Goal: Find specific page/section: Find specific page/section

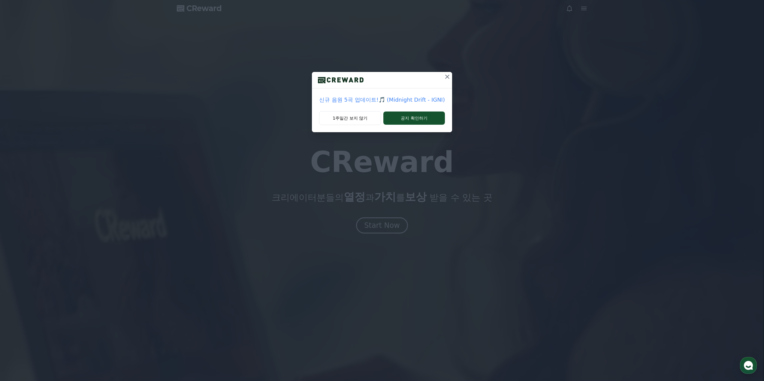
click at [447, 78] on icon at bounding box center [447, 77] width 4 height 4
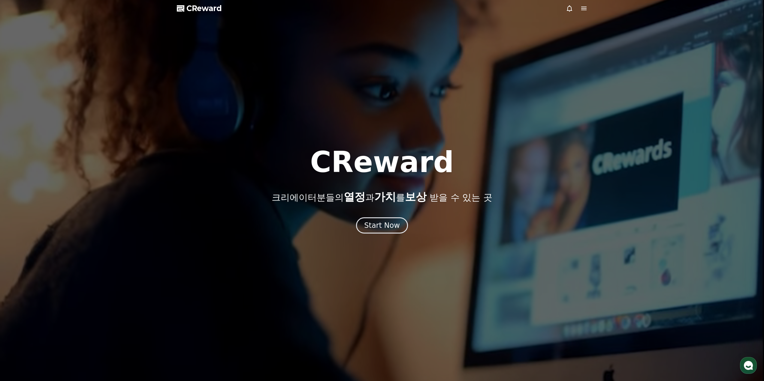
click at [580, 7] on icon at bounding box center [583, 8] width 7 height 7
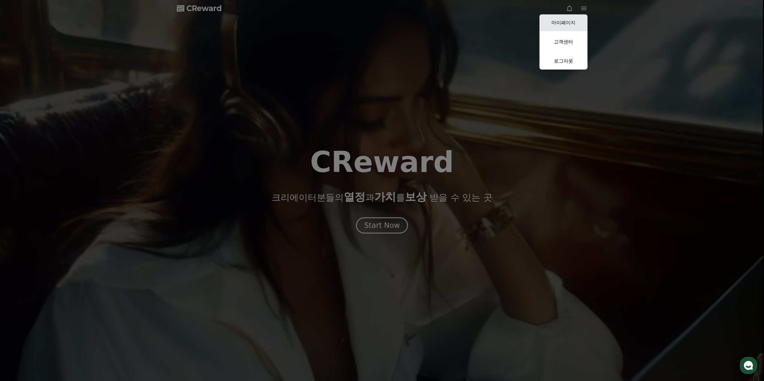
click at [563, 23] on link "마이페이지" at bounding box center [563, 22] width 48 height 17
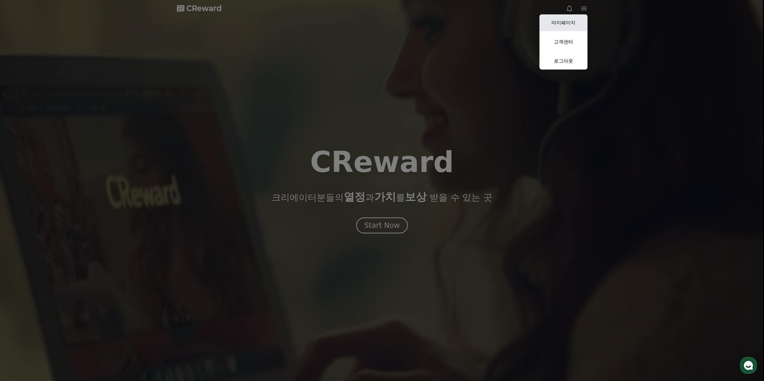
select select "**********"
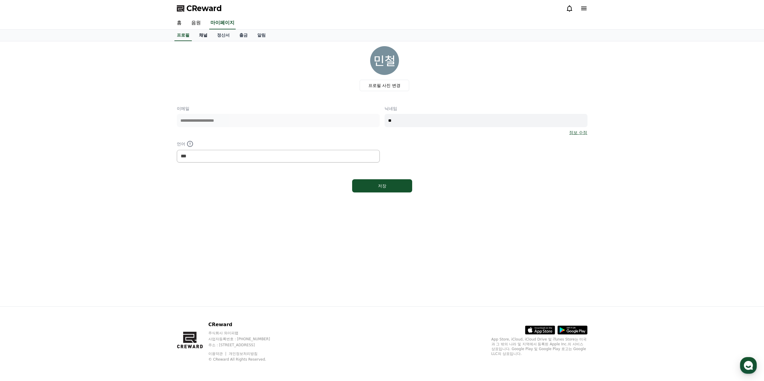
click at [203, 36] on link "채널" at bounding box center [203, 35] width 18 height 11
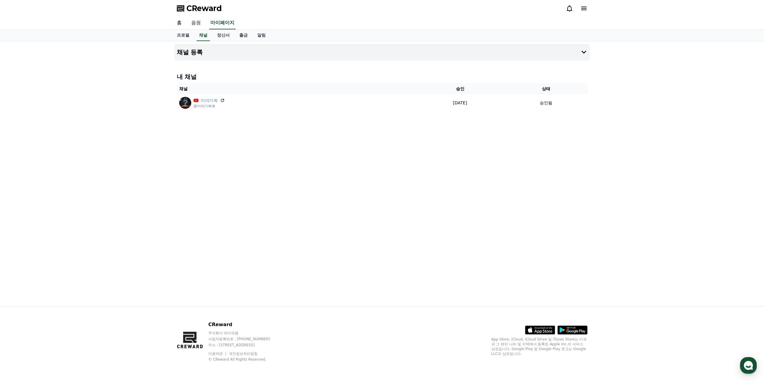
click at [202, 23] on link "음원" at bounding box center [195, 23] width 19 height 13
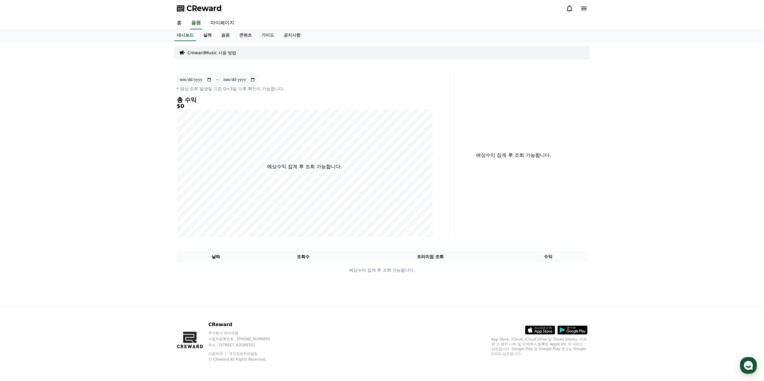
click at [205, 37] on link "실적" at bounding box center [207, 35] width 18 height 11
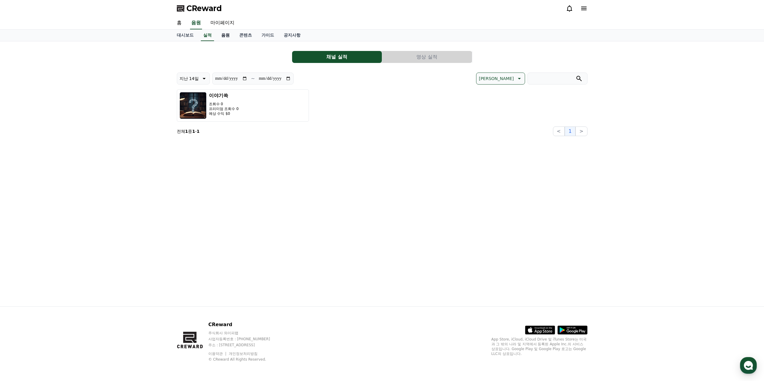
click at [230, 35] on link "음원" at bounding box center [225, 35] width 18 height 11
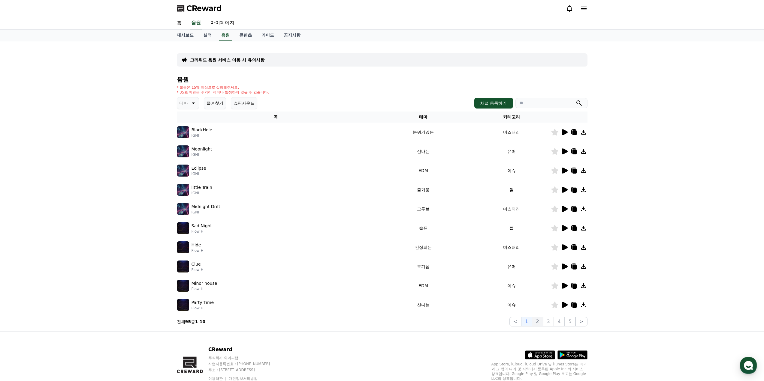
click at [539, 320] on button "2" at bounding box center [537, 322] width 11 height 10
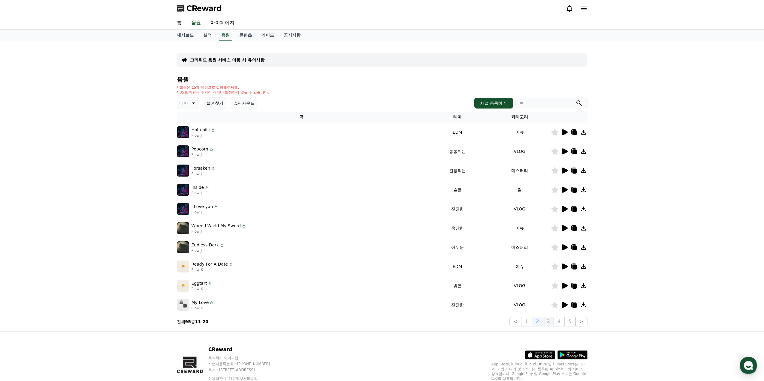
click at [546, 322] on button "3" at bounding box center [548, 322] width 11 height 10
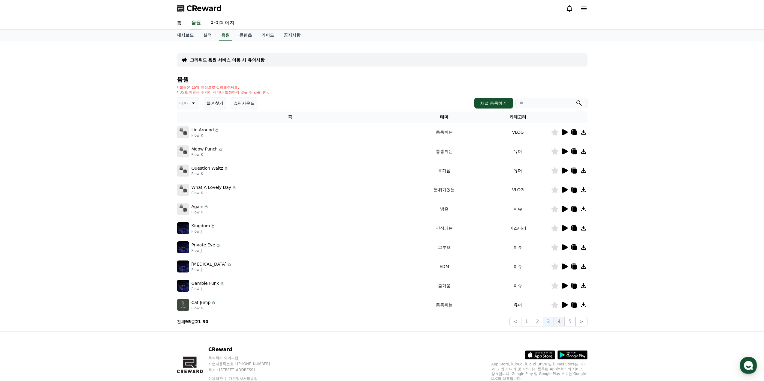
click at [564, 322] on button "4" at bounding box center [559, 322] width 11 height 10
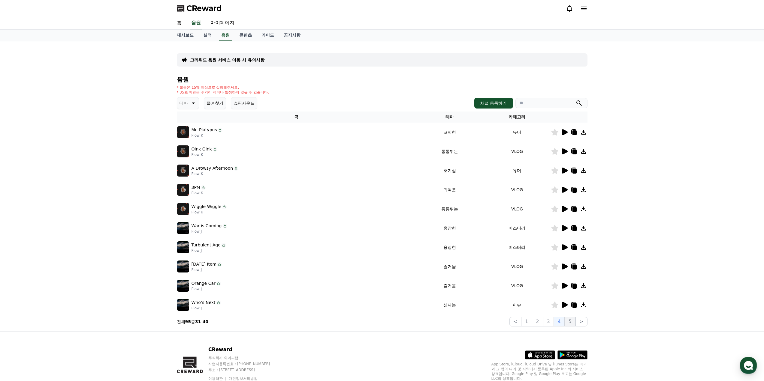
click at [571, 321] on button "5" at bounding box center [569, 322] width 11 height 10
click at [528, 325] on button "1" at bounding box center [526, 322] width 11 height 10
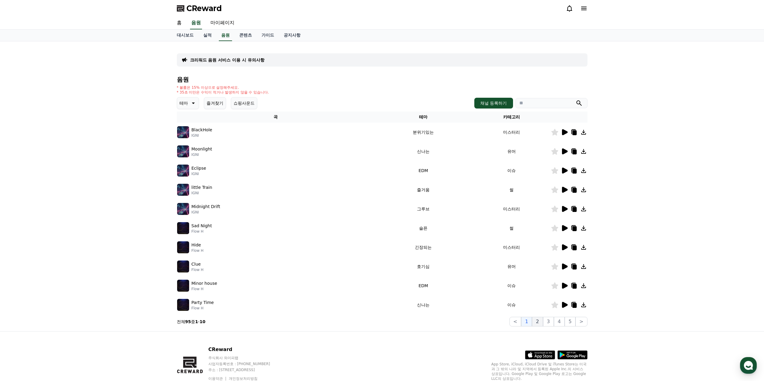
click at [543, 322] on button "2" at bounding box center [537, 322] width 11 height 10
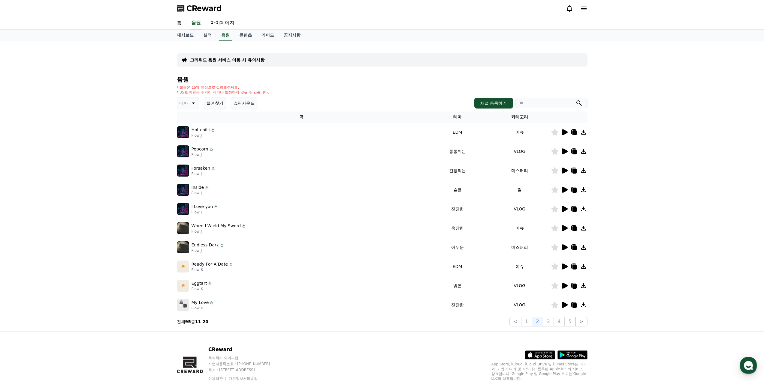
drag, startPoint x: 684, startPoint y: 128, endPoint x: 586, endPoint y: 97, distance: 102.1
click at [684, 128] on div "크리워드 음원 서비스 이용 시 유의사항 음원 * 볼륨은 15% 이상으로 설정해주세요. * 35초 미만은 수익이 적거나 발생하지 않을 수 있습니…" at bounding box center [382, 186] width 764 height 290
click at [540, 101] on input "search" at bounding box center [551, 103] width 72 height 10
paste input "**********"
type input "**********"
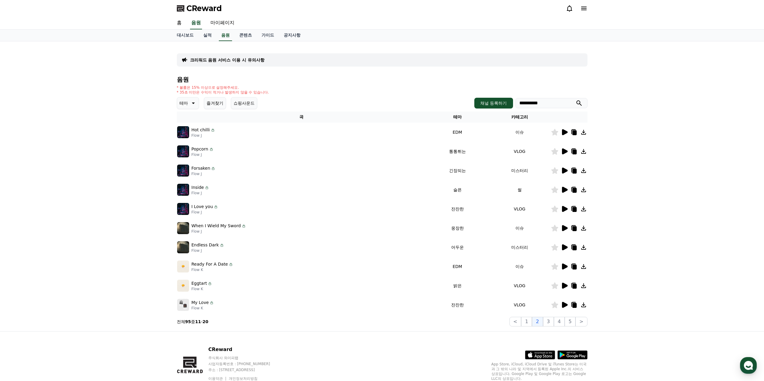
click at [575, 100] on button "submit" at bounding box center [578, 103] width 7 height 7
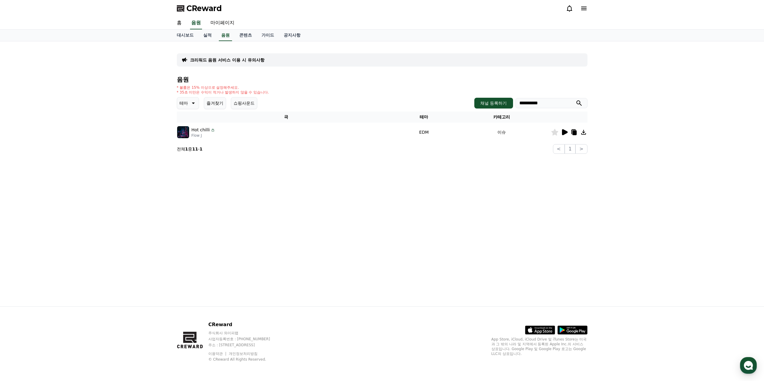
click at [575, 132] on icon at bounding box center [574, 133] width 4 height 5
click at [708, 15] on div "CReward" at bounding box center [382, 8] width 764 height 17
